Goal: Transaction & Acquisition: Obtain resource

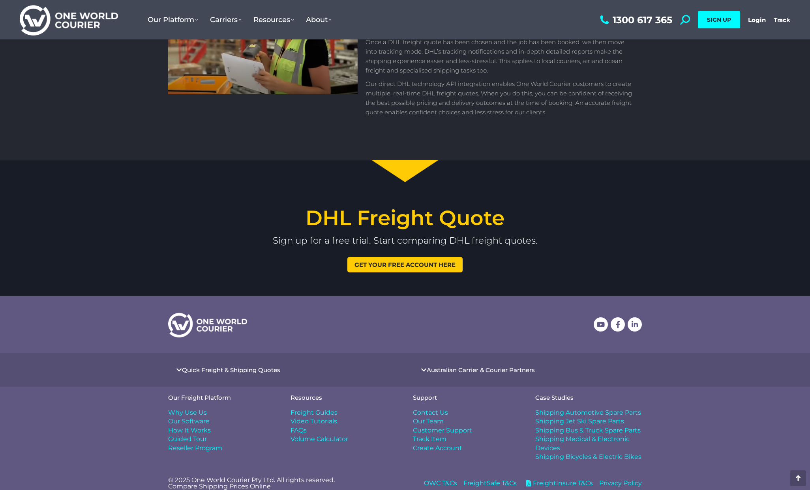
scroll to position [917, 0]
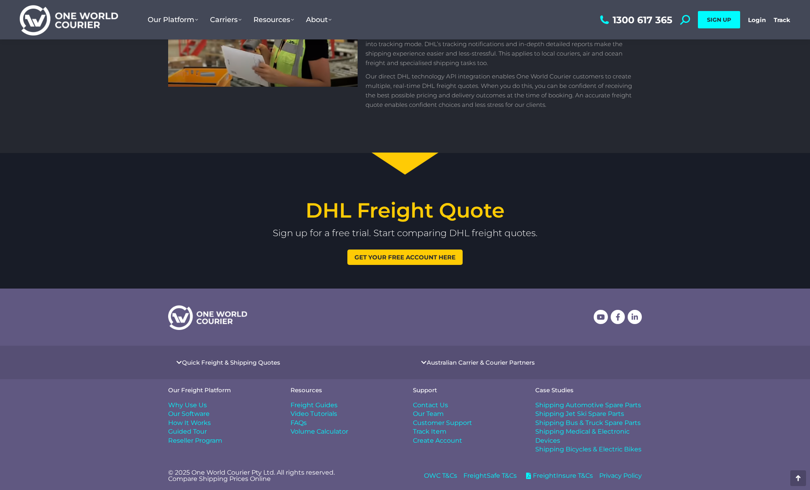
click at [307, 405] on span "Freight Guides" at bounding box center [313, 405] width 47 height 9
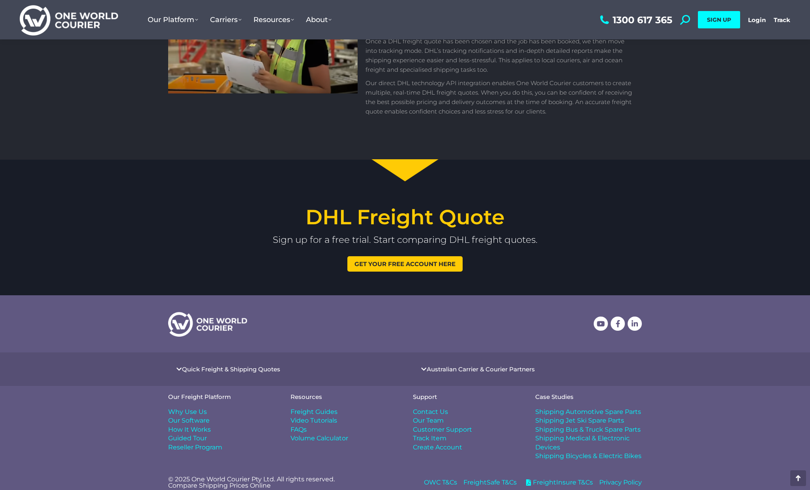
scroll to position [908, 0]
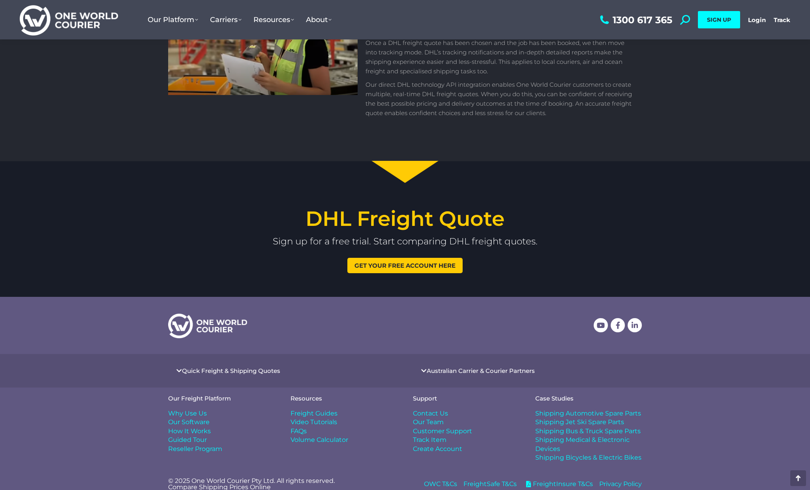
click at [415, 265] on span "Get your free account here" at bounding box center [404, 266] width 101 height 6
